Goal: Entertainment & Leisure: Browse casually

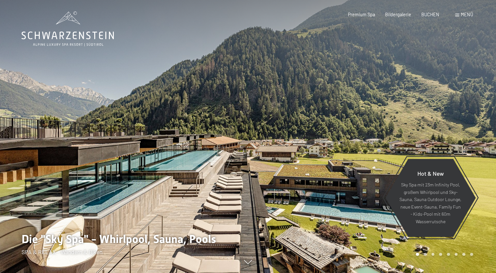
click at [466, 18] on div "Buchen Anfragen Premium Spa Bildergalerie BUCHEN Menü DE IT EN Gutschein Bilder…" at bounding box center [399, 14] width 145 height 7
click at [465, 18] on div "Buchen Anfragen Premium Spa Bildergalerie BUCHEN Menü DE IT EN Gutschein Bilder…" at bounding box center [399, 14] width 145 height 7
click at [464, 16] on span "Menü" at bounding box center [466, 15] width 12 height 6
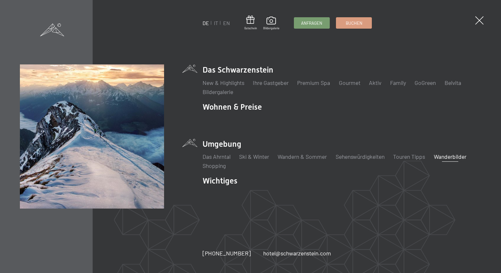
click at [453, 156] on link "Wanderbilder" at bounding box center [449, 156] width 33 height 7
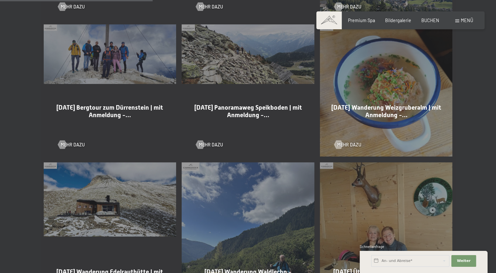
scroll to position [554, 0]
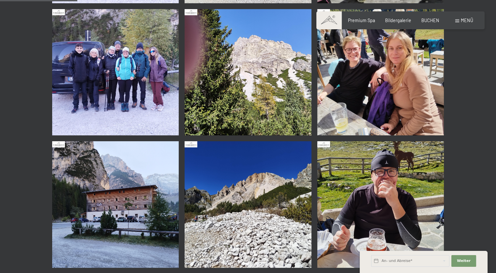
scroll to position [391, 0]
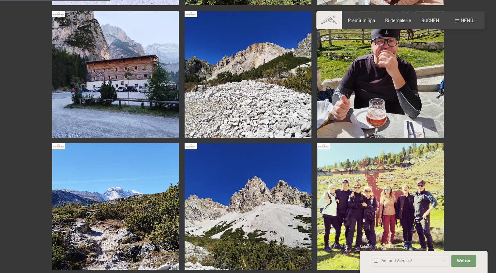
click at [118, 70] on img at bounding box center [115, 74] width 127 height 127
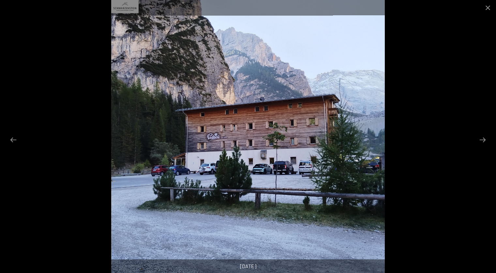
click at [28, 90] on div at bounding box center [248, 136] width 496 height 273
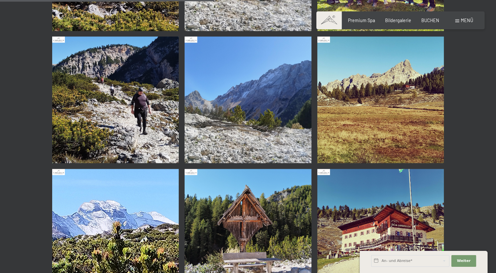
scroll to position [815, 0]
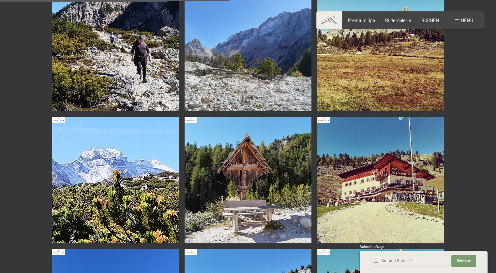
click at [378, 184] on img at bounding box center [380, 180] width 127 height 127
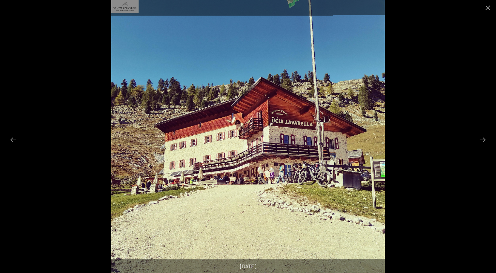
click at [14, 82] on div at bounding box center [248, 136] width 496 height 273
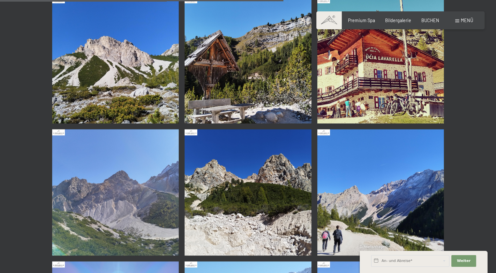
scroll to position [1075, 0]
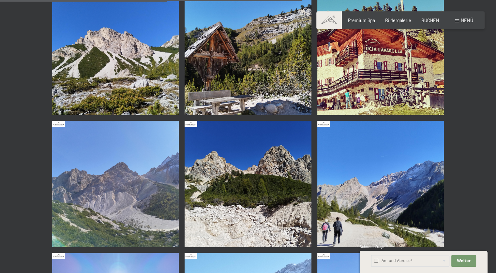
click at [124, 52] on img at bounding box center [115, 52] width 127 height 127
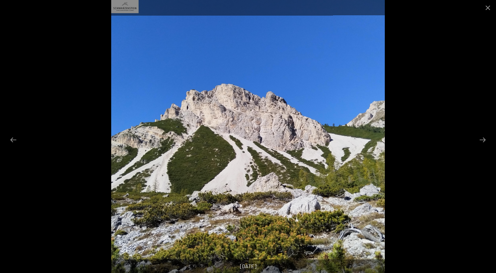
click at [33, 58] on div at bounding box center [248, 136] width 496 height 273
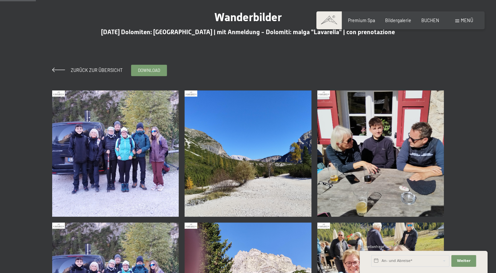
scroll to position [130, 0]
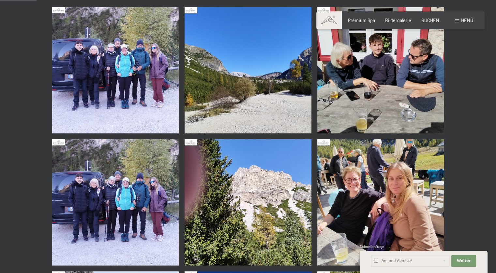
click at [394, 77] on img at bounding box center [380, 70] width 127 height 127
